Goal: Transaction & Acquisition: Subscribe to service/newsletter

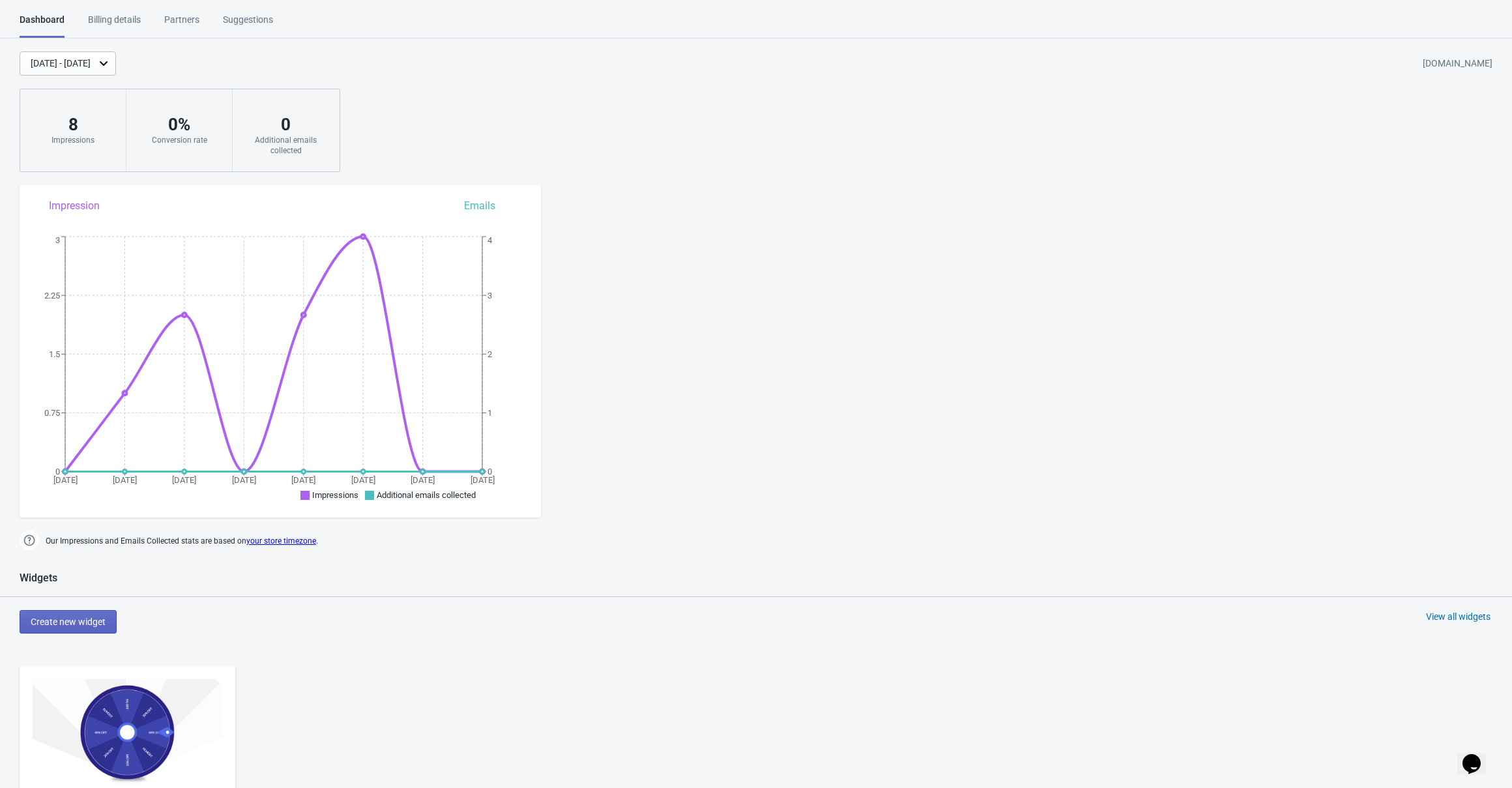
click at [980, 281] on div "Dashboard Billing details Partners Suggestions Dashboard Billing details Partne…" at bounding box center [756, 697] width 1512 height 1368
click at [106, 23] on div "Billing details" at bounding box center [114, 24] width 53 height 23
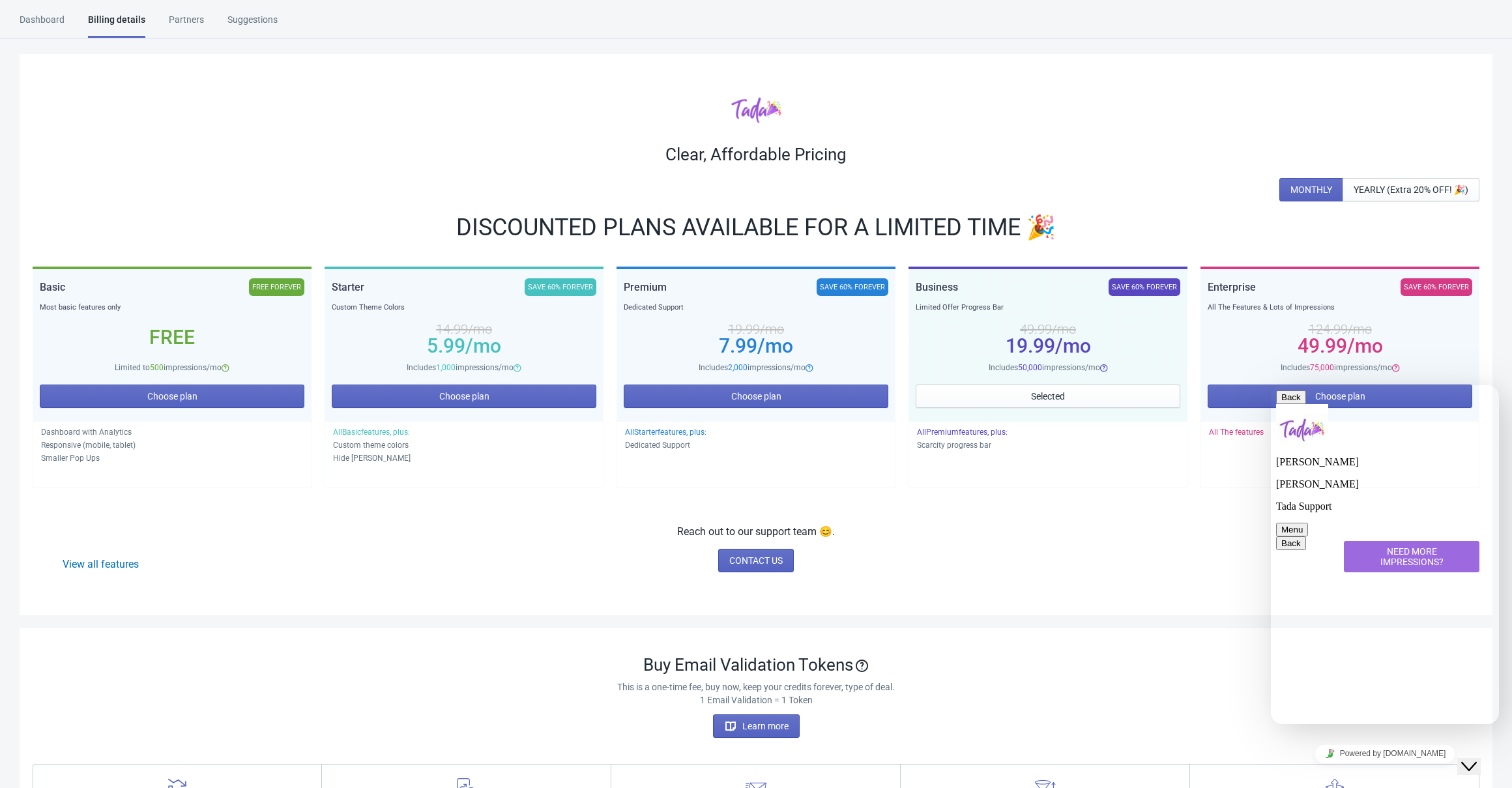
scroll to position [66, 0]
click at [160, 395] on span "Choose plan" at bounding box center [172, 396] width 50 height 10
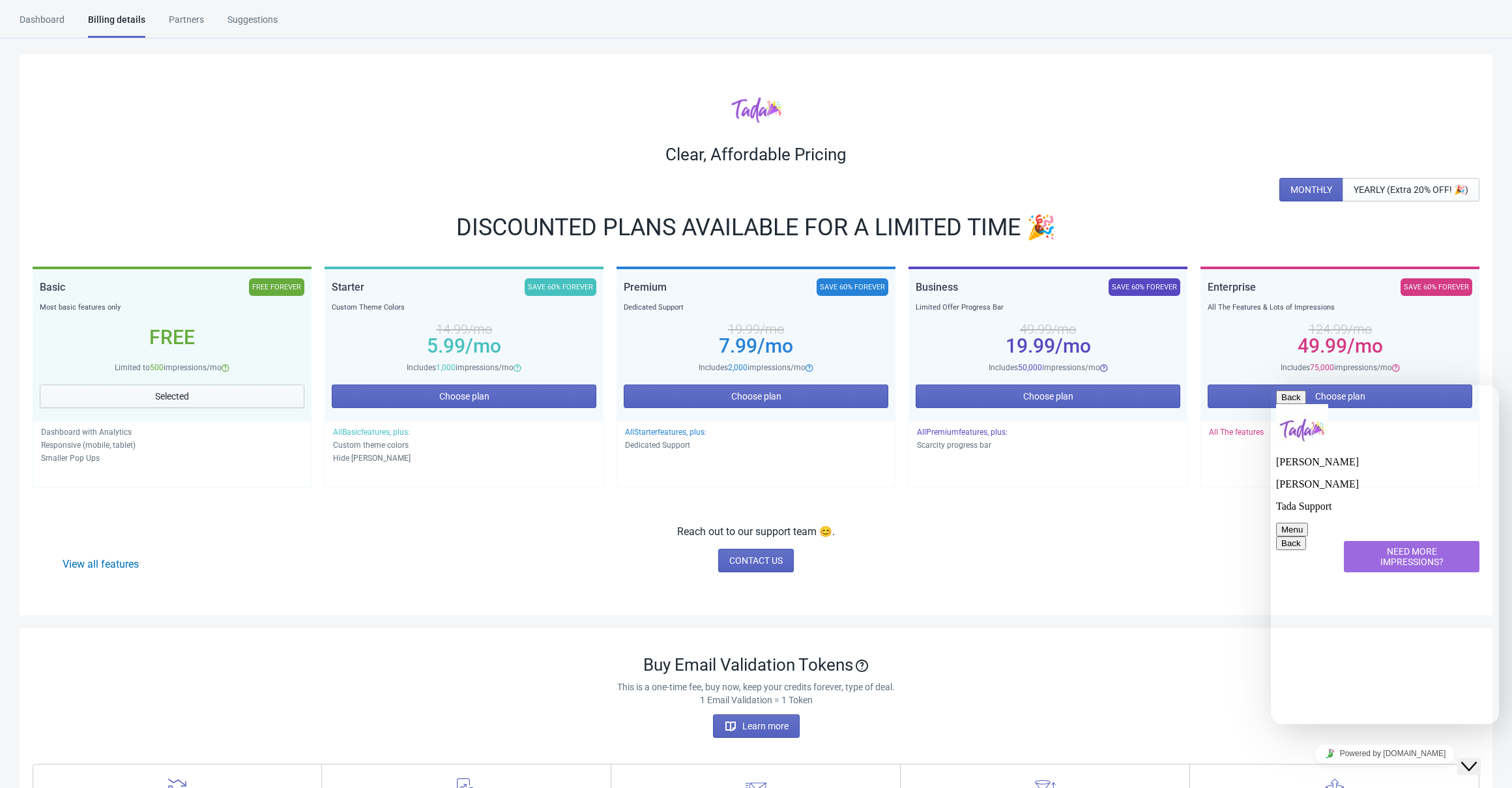
click at [163, 394] on span "Selected" at bounding box center [172, 396] width 34 height 10
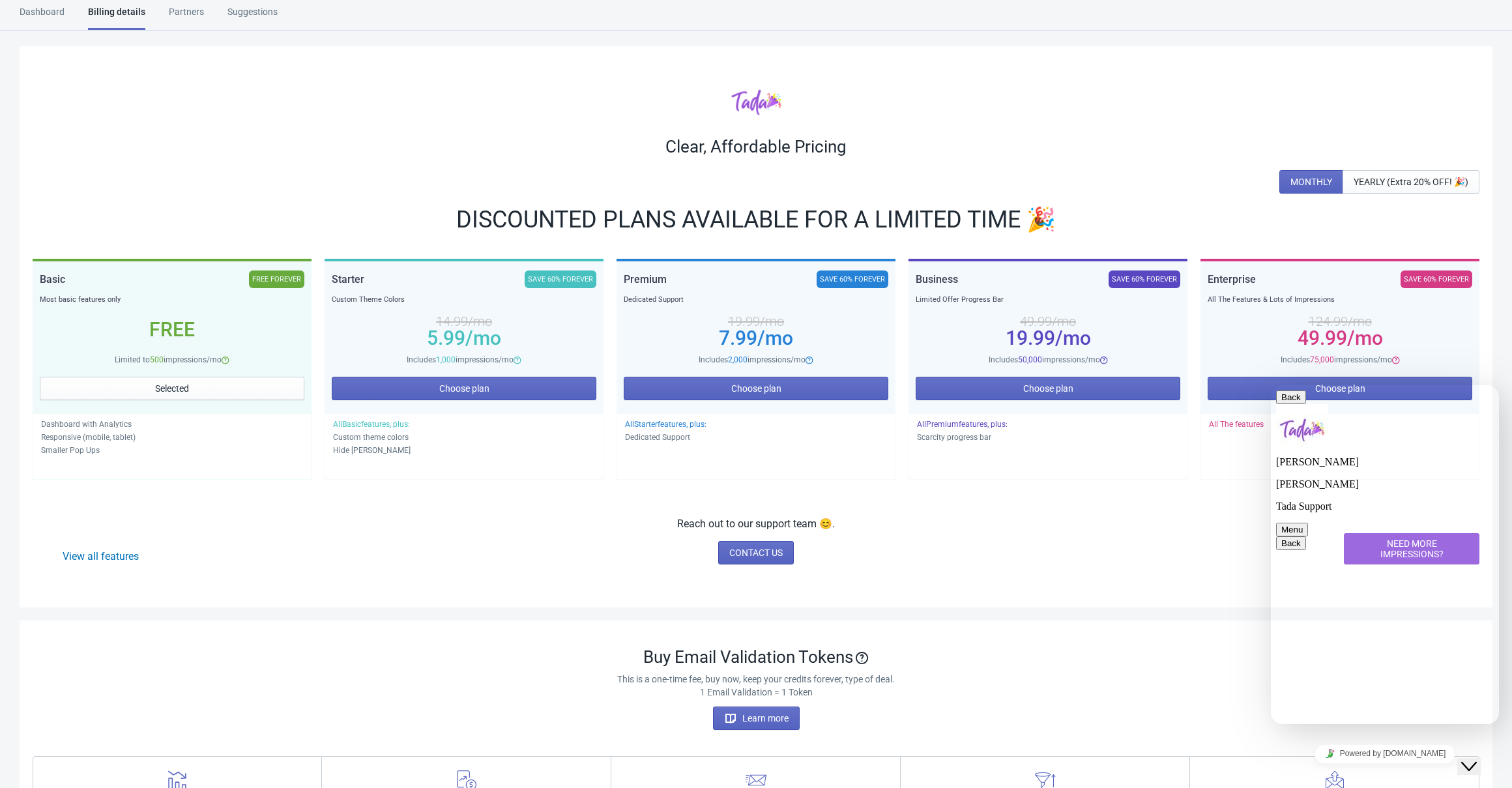
scroll to position [0, 0]
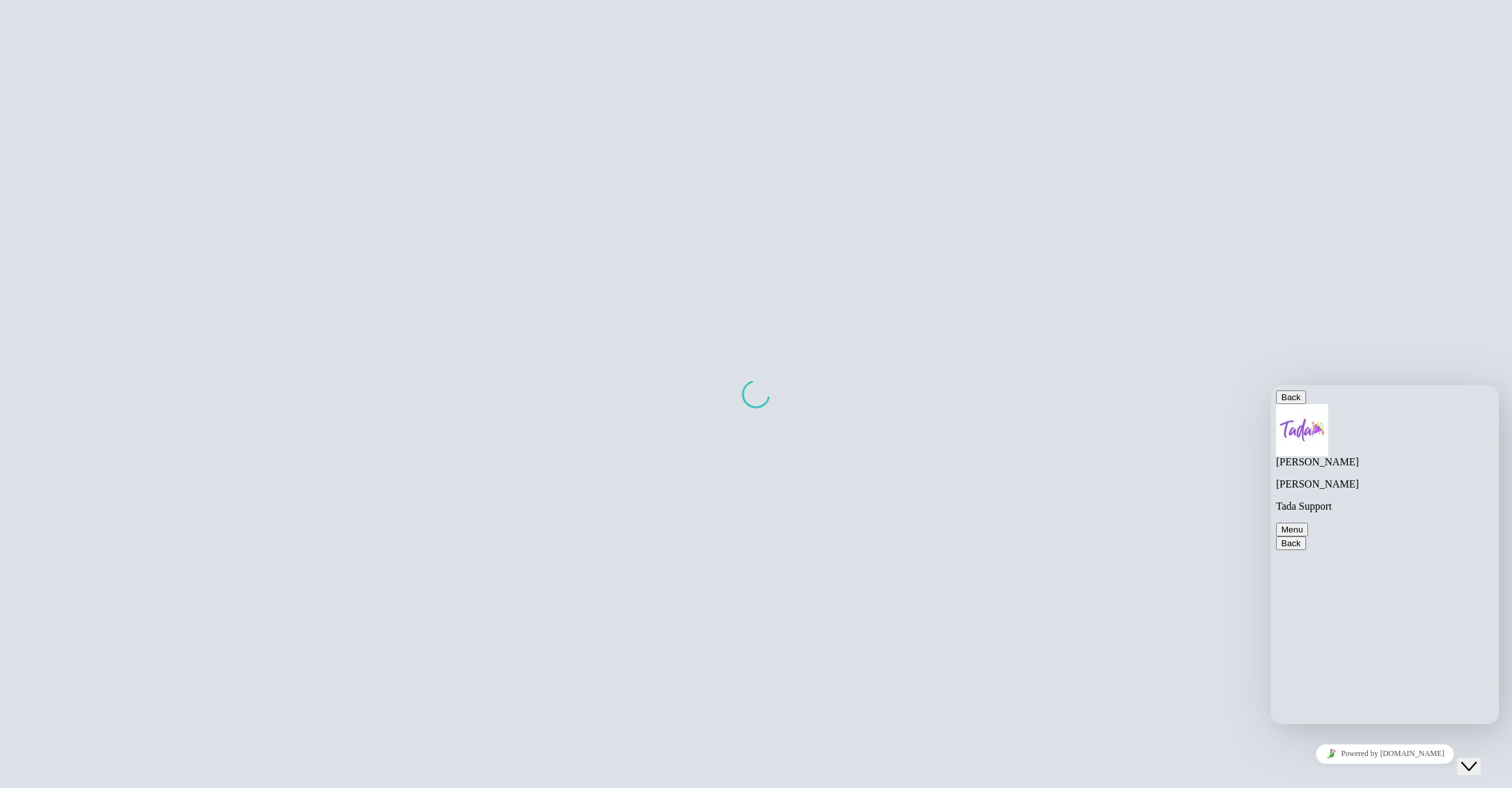
scroll to position [66, 0]
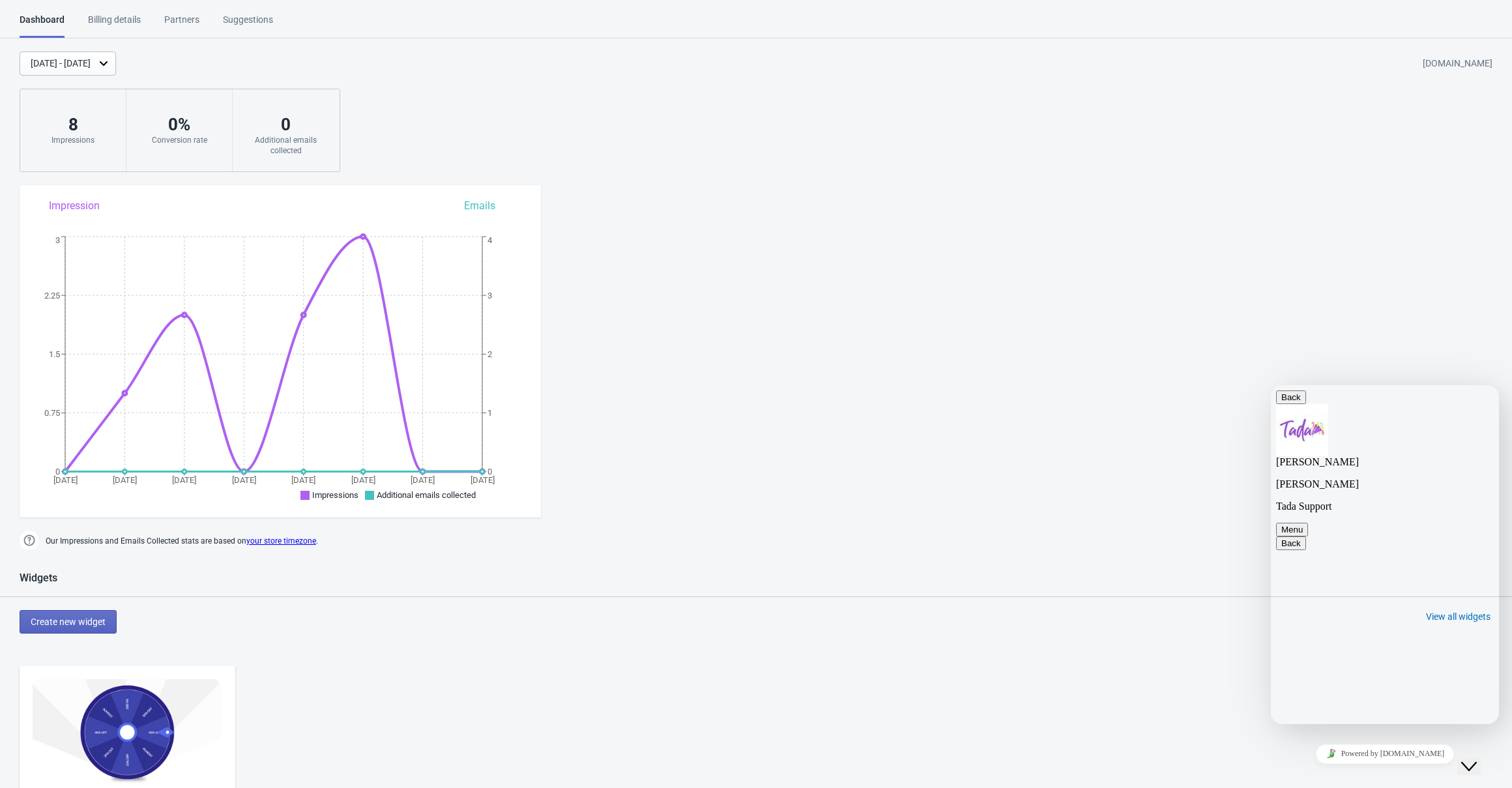
click at [141, 24] on div "Billing details" at bounding box center [114, 24] width 53 height 23
